Goal: Information Seeking & Learning: Learn about a topic

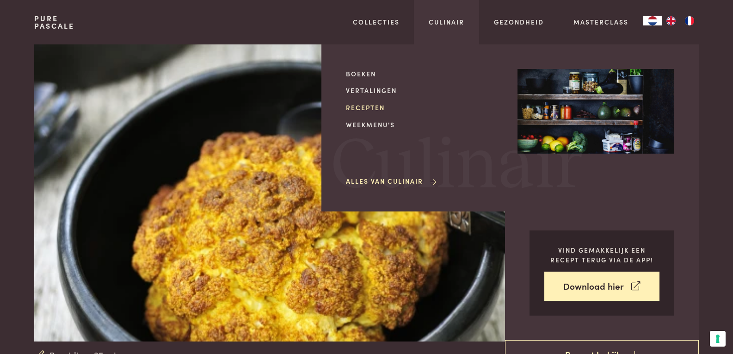
click at [362, 109] on link "Recepten" at bounding box center [424, 108] width 157 height 10
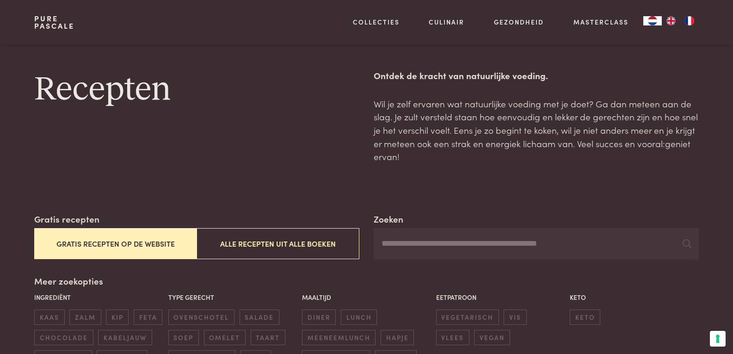
scroll to position [231, 0]
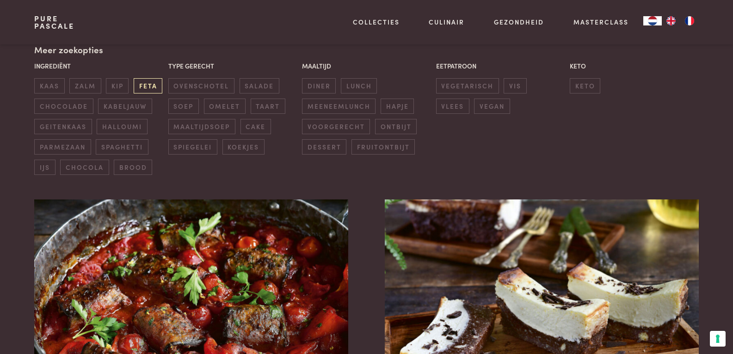
click at [144, 87] on span "feta" at bounding box center [148, 85] width 29 height 15
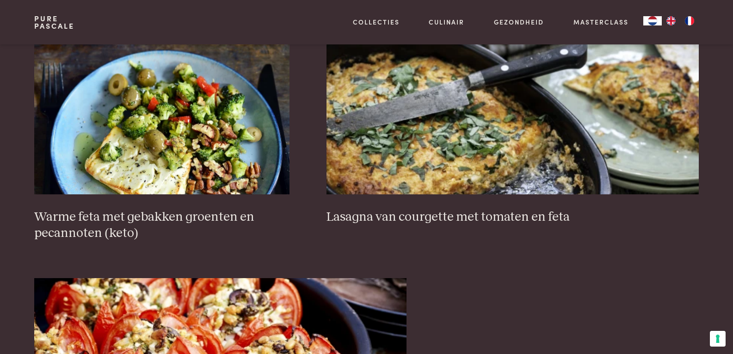
scroll to position [674, 0]
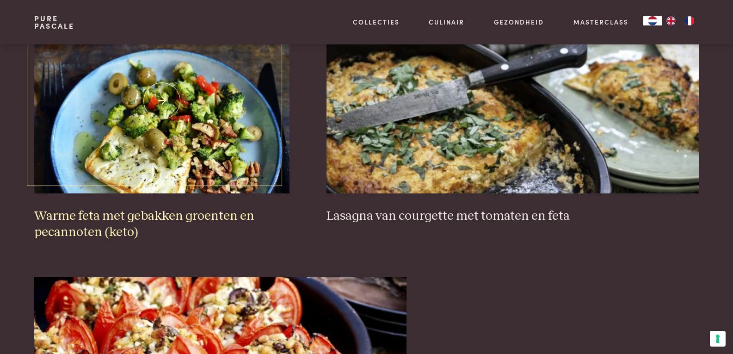
click at [215, 176] on img at bounding box center [161, 100] width 255 height 185
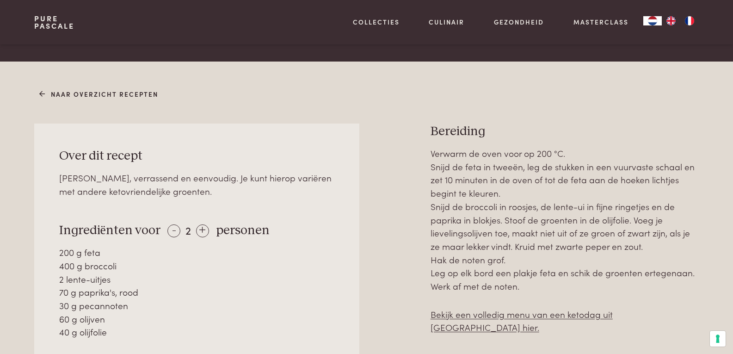
scroll to position [416, 0]
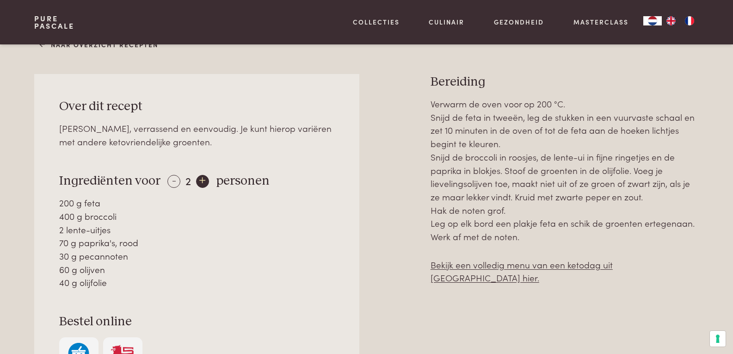
click at [203, 180] on div "+" at bounding box center [202, 181] width 13 height 13
